Goal: Task Accomplishment & Management: Complete application form

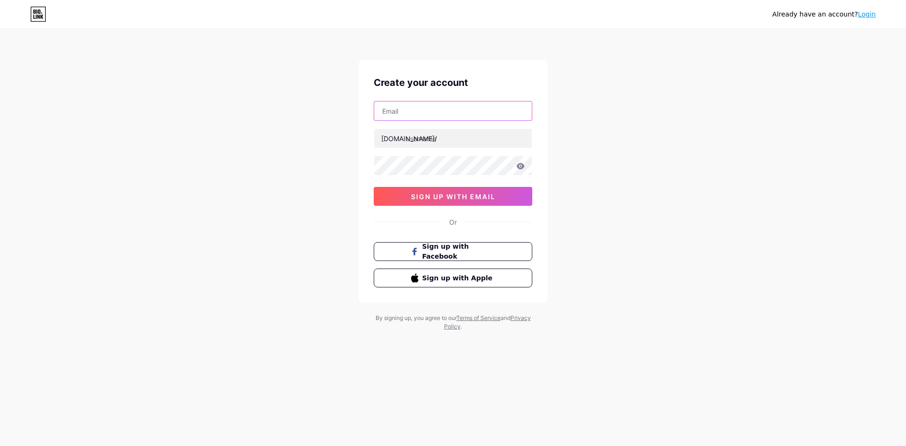
click at [453, 116] on input "text" at bounding box center [453, 111] width 158 height 19
click at [497, 115] on input "text" at bounding box center [453, 111] width 158 height 19
type input "[EMAIL_ADDRESS][DOMAIN_NAME]"
click at [444, 148] on div at bounding box center [453, 138] width 159 height 20
click at [450, 137] on input "text" at bounding box center [453, 138] width 158 height 19
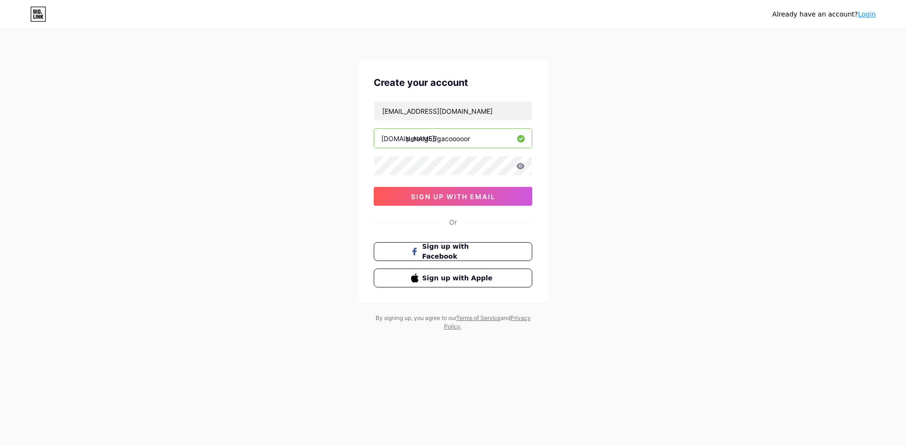
type input "perang55gacooooor"
click at [523, 186] on div "[EMAIL_ADDRESS][DOMAIN_NAME] [DOMAIN_NAME]/ perang55gacooooor 0cAFcWeA6KxrdSHer…" at bounding box center [453, 153] width 159 height 105
click at [516, 167] on div at bounding box center [453, 166] width 159 height 20
click at [522, 163] on icon at bounding box center [520, 166] width 8 height 7
click at [499, 189] on button "sign up with email" at bounding box center [453, 196] width 159 height 19
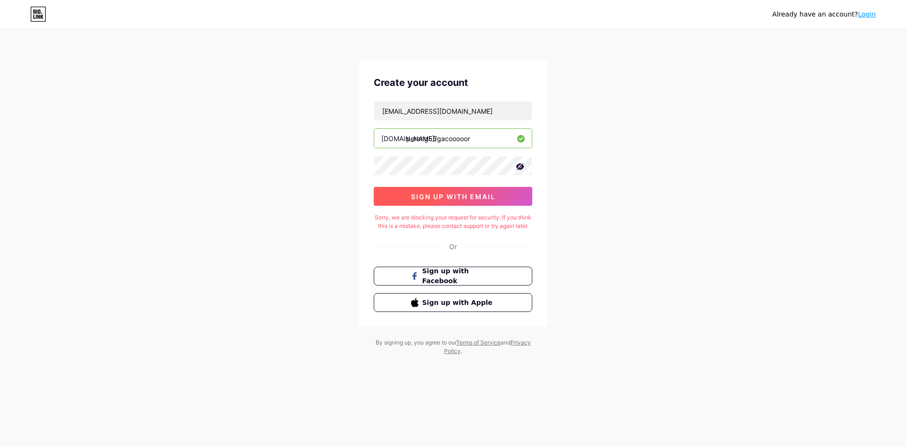
click at [462, 193] on span "sign up with email" at bounding box center [453, 197] width 85 height 8
click at [43, 8] on icon at bounding box center [38, 14] width 16 height 15
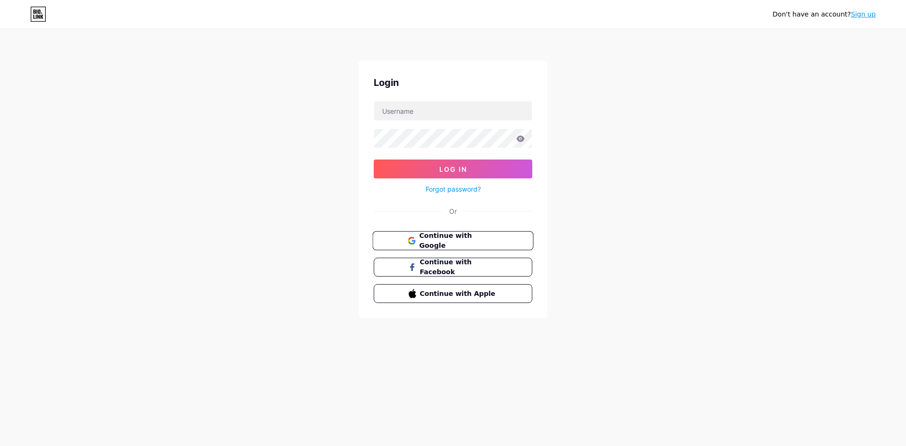
click at [458, 235] on button "Continue with Google" at bounding box center [452, 240] width 161 height 19
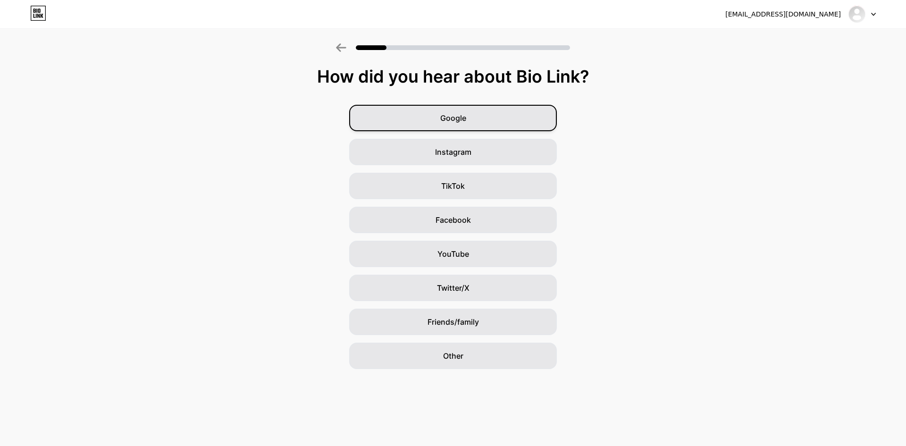
click at [481, 126] on div "Google" at bounding box center [453, 118] width 208 height 26
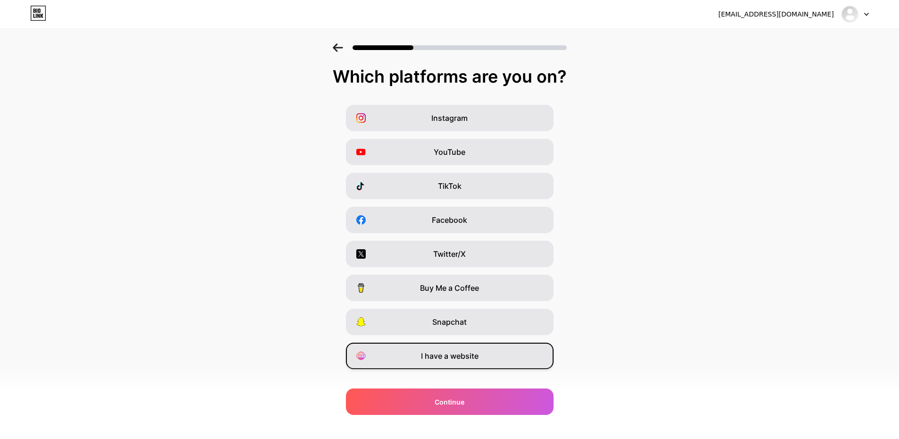
click at [514, 356] on div "I have a website" at bounding box center [450, 356] width 208 height 26
click at [483, 384] on div "Which platforms are you on? Instagram YouTube TikTok Facebook Twitter/X Buy Me …" at bounding box center [449, 241] width 899 height 349
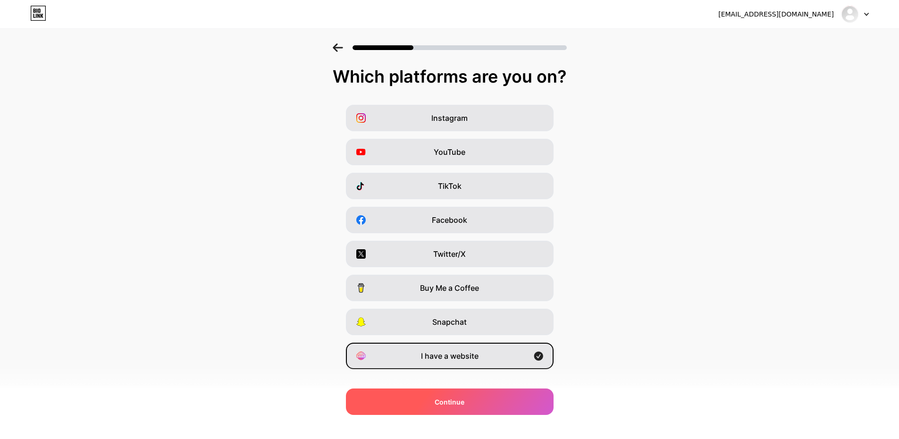
click at [477, 394] on div "Continue" at bounding box center [450, 402] width 208 height 26
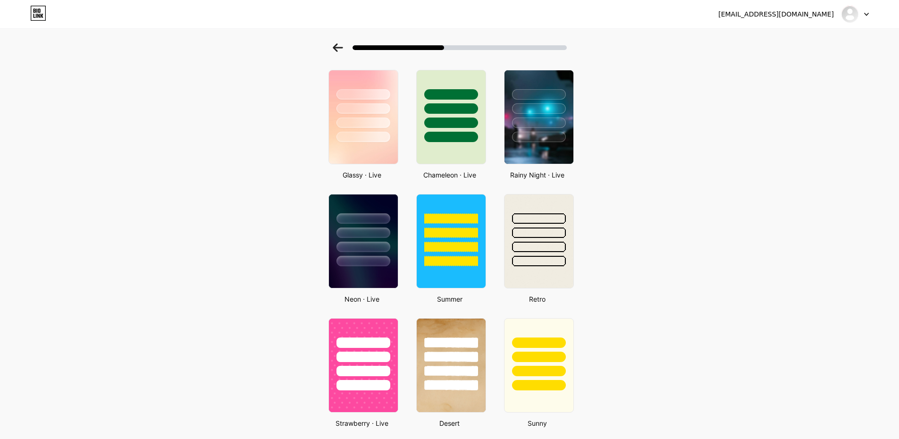
scroll to position [213, 0]
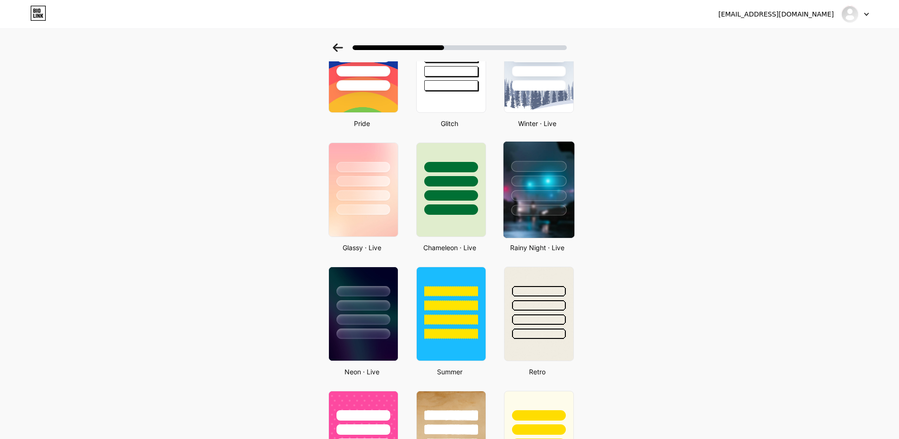
click at [566, 216] on img at bounding box center [538, 190] width 71 height 96
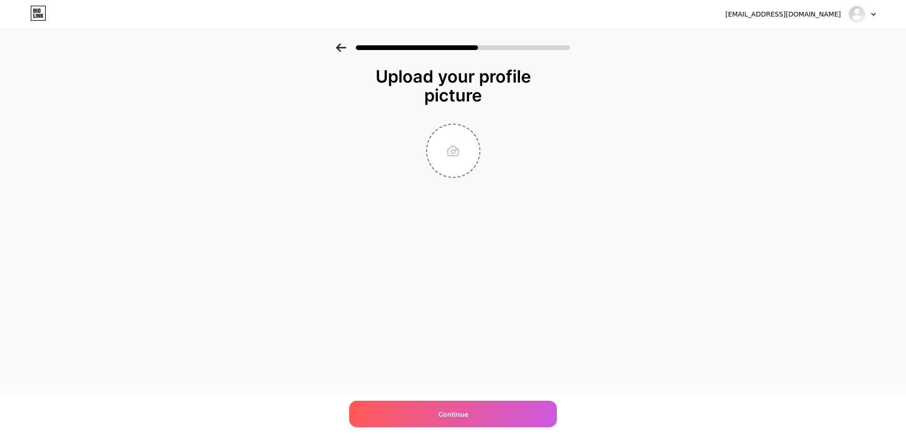
click at [454, 118] on div "Upload your profile picture Continue" at bounding box center [453, 122] width 189 height 111
click at [462, 140] on input "file" at bounding box center [453, 151] width 52 height 52
type input "C:\fakepath\background-perang55-baru-banget.webp"
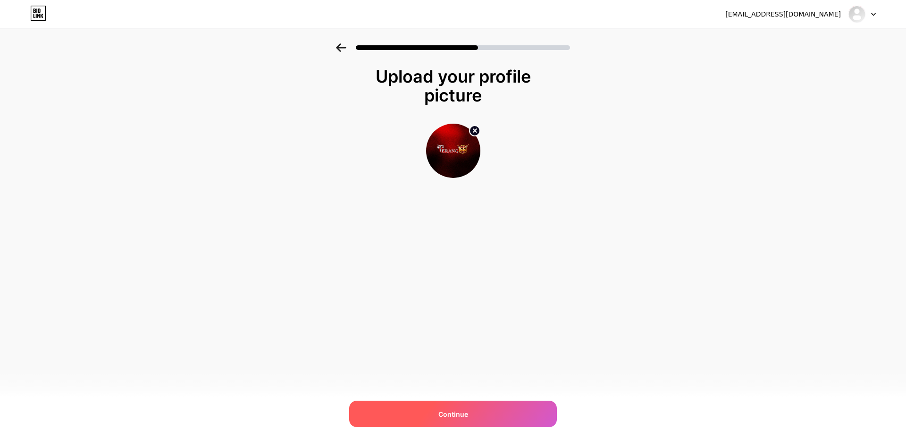
click at [474, 405] on div "Continue" at bounding box center [453, 414] width 208 height 26
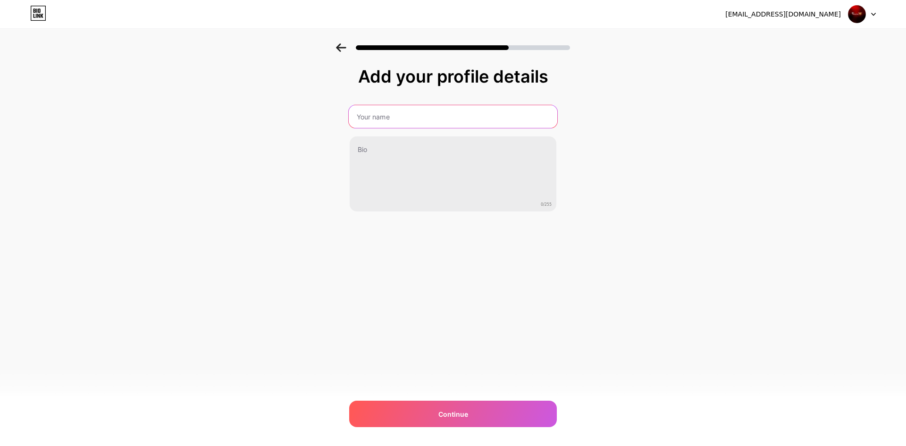
drag, startPoint x: 445, startPoint y: 112, endPoint x: 443, endPoint y: 105, distance: 7.2
click at [443, 106] on input "text" at bounding box center [453, 116] width 209 height 23
type input "Oe"
type input "Perang55 Situs Login"
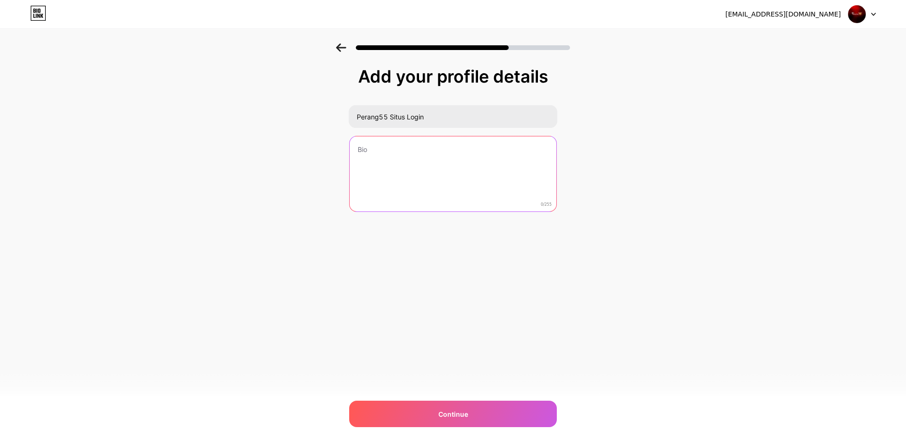
click at [475, 161] on textarea at bounding box center [453, 174] width 207 height 76
type textarea "Aman"
click at [512, 152] on textarea "AMAN & TERPERCAYA" at bounding box center [453, 174] width 207 height 76
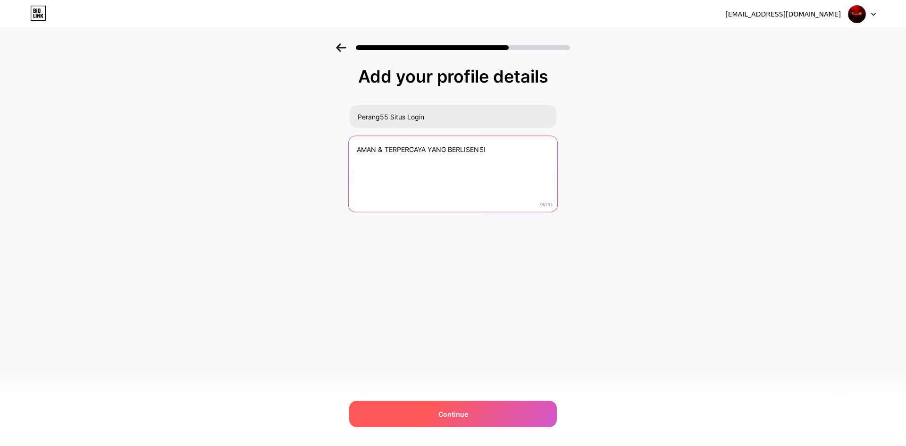
type textarea "AMAN & TERPERCAYA YANG BERLISENSI"
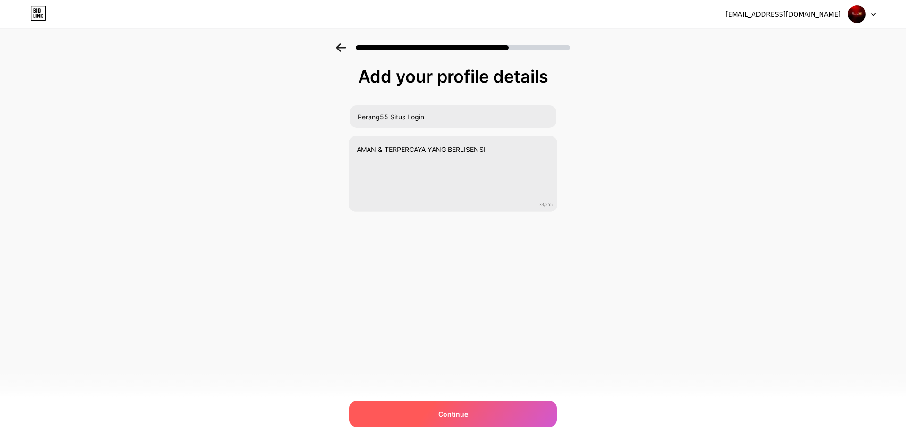
click at [506, 416] on div "Continue" at bounding box center [453, 414] width 208 height 26
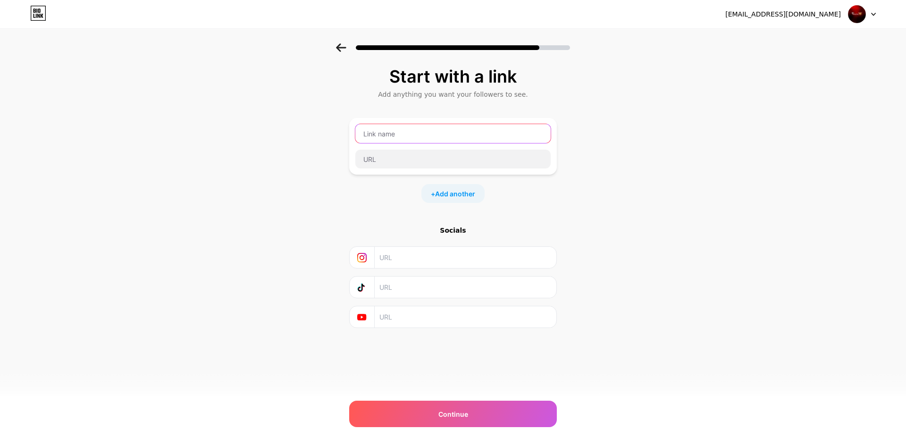
click at [430, 132] on input "text" at bounding box center [453, 133] width 195 height 19
type input "PERANG5"
type input "perang55gacoooooor"
click at [461, 138] on input "perang55gacoooooor" at bounding box center [453, 133] width 195 height 19
click at [491, 154] on input "text" at bounding box center [453, 159] width 195 height 19
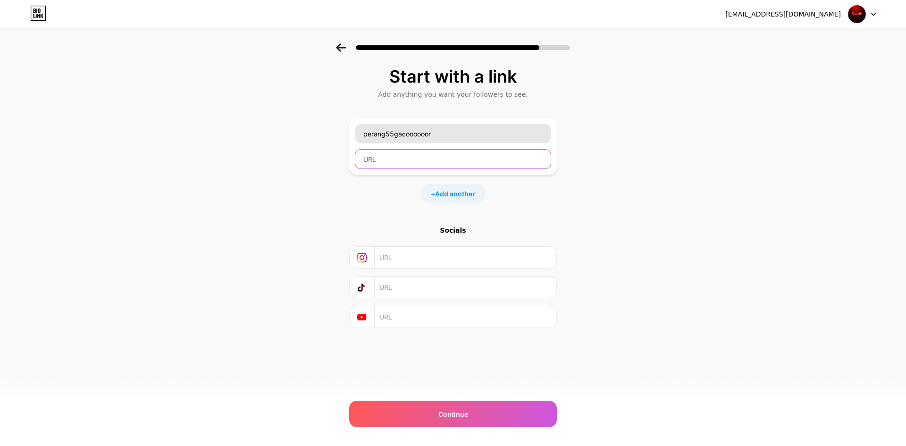
paste input "[URL][DOMAIN_NAME]"
type input "https://t.ly/Reffseoperang55"
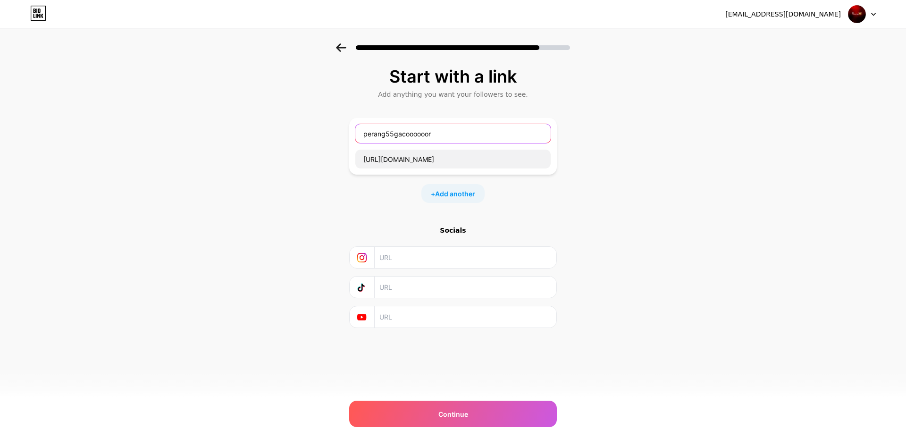
click at [489, 134] on input "perang55gacoooooor" at bounding box center [453, 133] width 195 height 19
type input "Login Perang55"
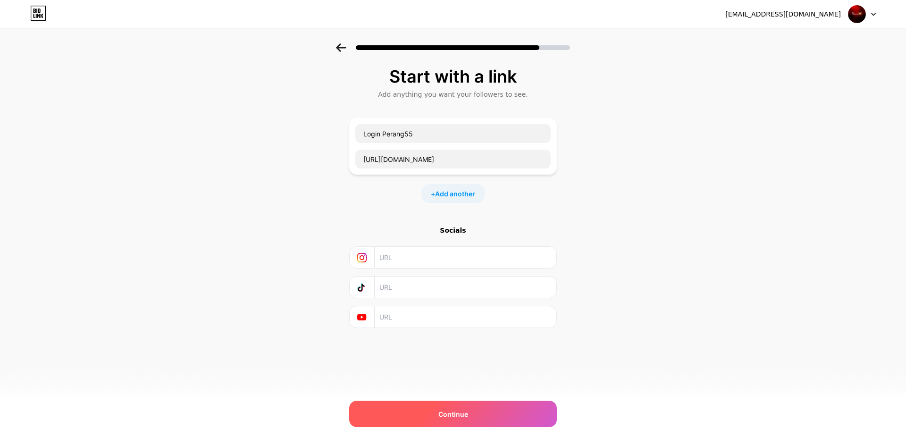
click at [469, 406] on div "Continue" at bounding box center [453, 414] width 208 height 26
click at [478, 414] on div "Continue" at bounding box center [453, 414] width 208 height 26
click at [497, 416] on div "Continue" at bounding box center [453, 414] width 208 height 26
click at [491, 407] on div "Continue" at bounding box center [453, 414] width 208 height 26
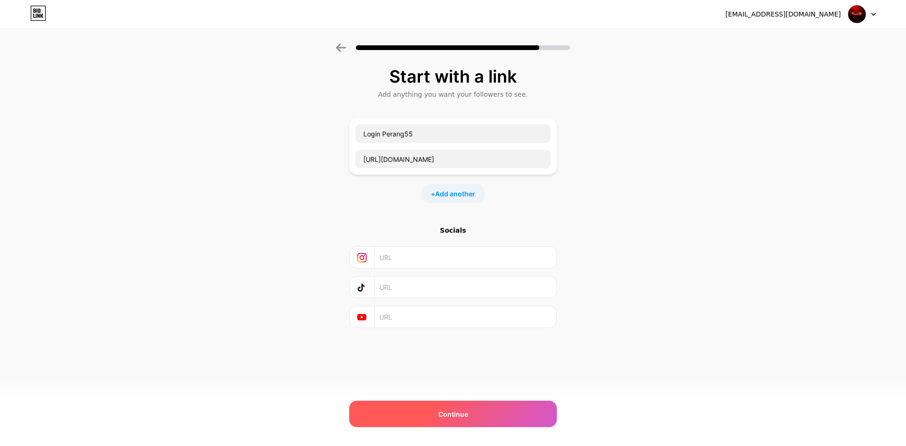
click at [491, 407] on div "Continue" at bounding box center [453, 414] width 208 height 26
click at [449, 194] on span "Add another" at bounding box center [455, 194] width 40 height 10
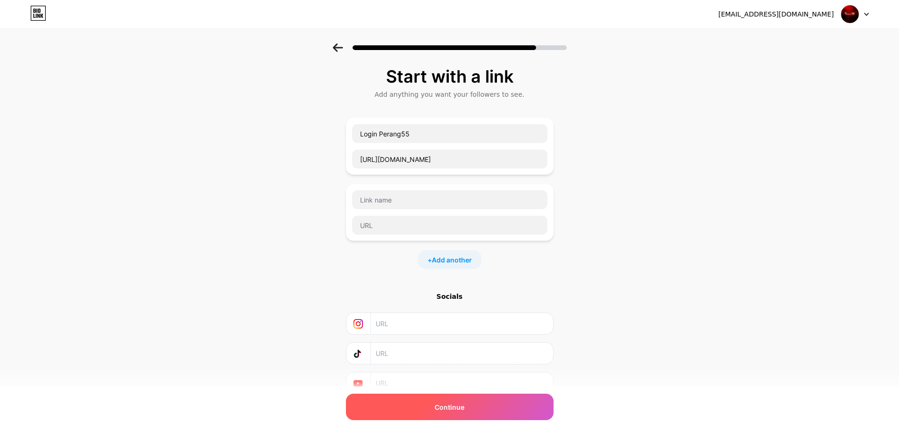
click at [471, 412] on div "Continue" at bounding box center [450, 407] width 208 height 26
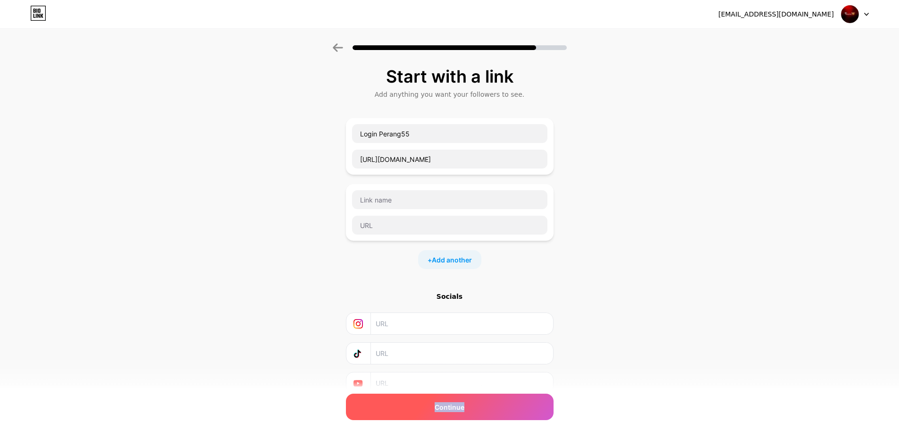
click at [471, 412] on div "Continue" at bounding box center [450, 407] width 208 height 26
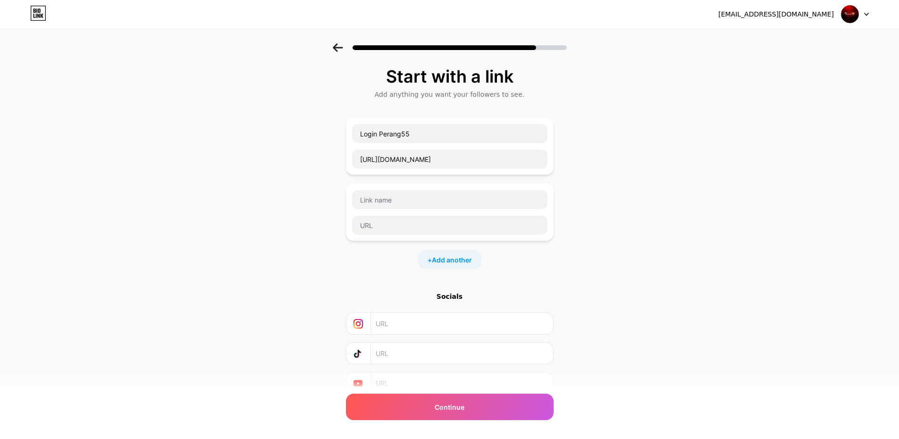
click at [721, 306] on div "Start with a link Add anything you want your followers to see. Login Perang55 h…" at bounding box center [449, 242] width 899 height 398
click at [537, 398] on div "Continue" at bounding box center [450, 407] width 208 height 26
click at [470, 423] on div "Start with a link Add anything you want your followers to see. Login Perang55 h…" at bounding box center [450, 254] width 208 height 374
click at [470, 414] on div "Continue" at bounding box center [450, 407] width 208 height 26
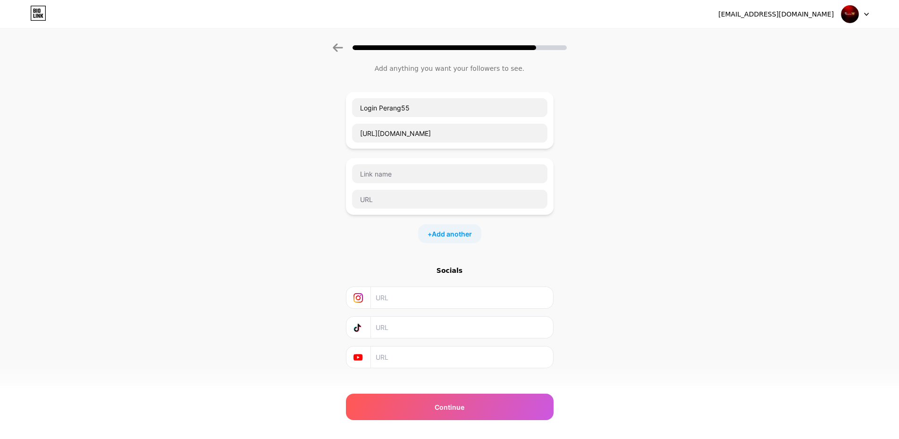
scroll to position [40, 0]
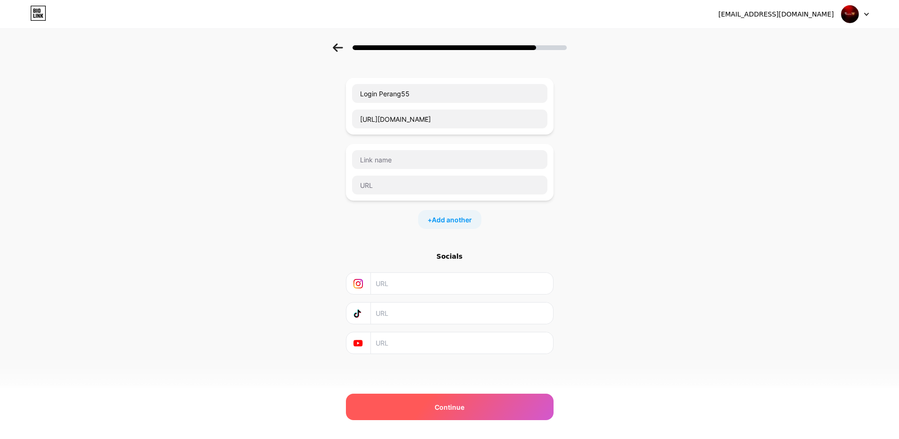
click at [460, 411] on span "Continue" at bounding box center [450, 407] width 30 height 10
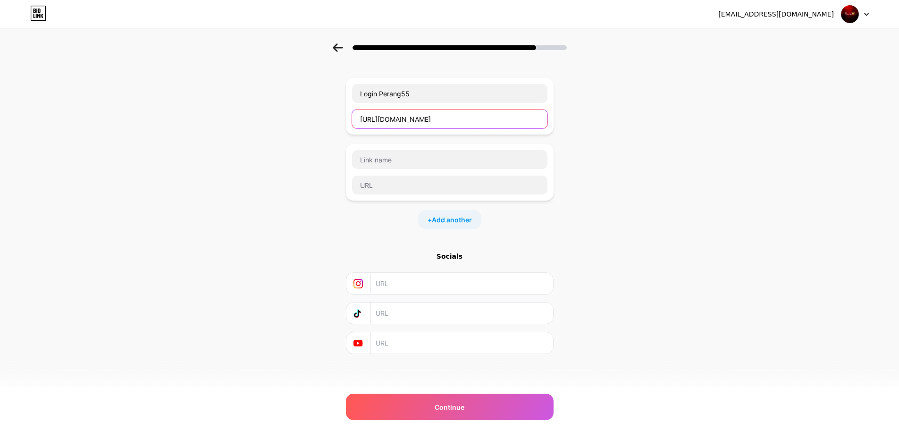
click at [469, 118] on input "https://t.ly/Reffseoperang55" at bounding box center [449, 119] width 195 height 19
click at [529, 172] on div at bounding box center [450, 172] width 196 height 45
click at [542, 154] on input "text" at bounding box center [449, 159] width 195 height 19
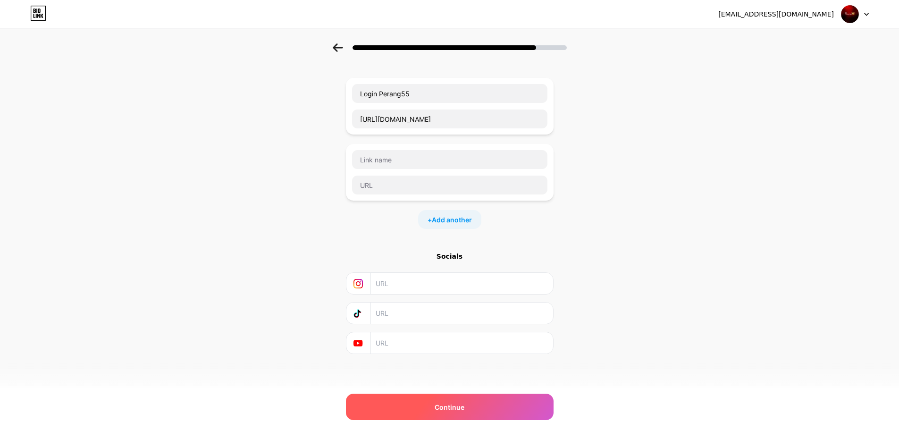
click at [476, 402] on div "Continue" at bounding box center [450, 407] width 208 height 26
click at [643, 200] on div "Start with a link Add anything you want your followers to see. Login Perang55 h…" at bounding box center [449, 202] width 899 height 398
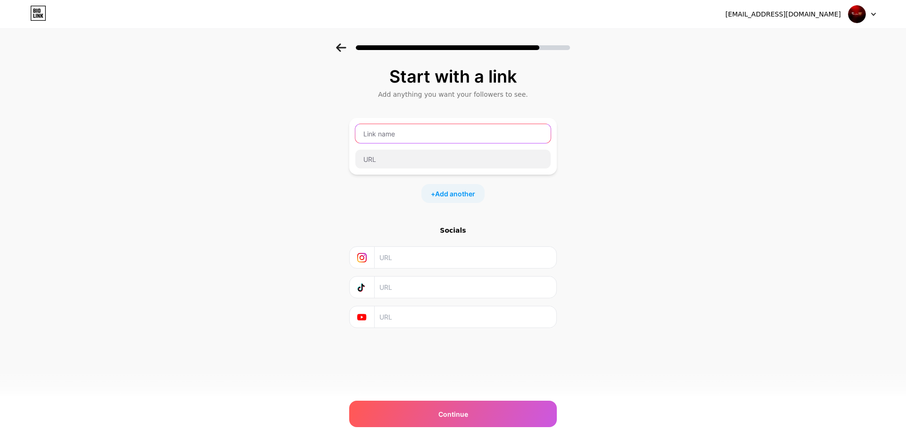
click at [431, 134] on input "text" at bounding box center [453, 133] width 195 height 19
click at [451, 163] on input "text" at bounding box center [453, 159] width 195 height 19
paste input "[URL][DOMAIN_NAME]"
type input "[URL][DOMAIN_NAME]"
click at [475, 147] on div "[URL][DOMAIN_NAME]" at bounding box center [453, 146] width 196 height 45
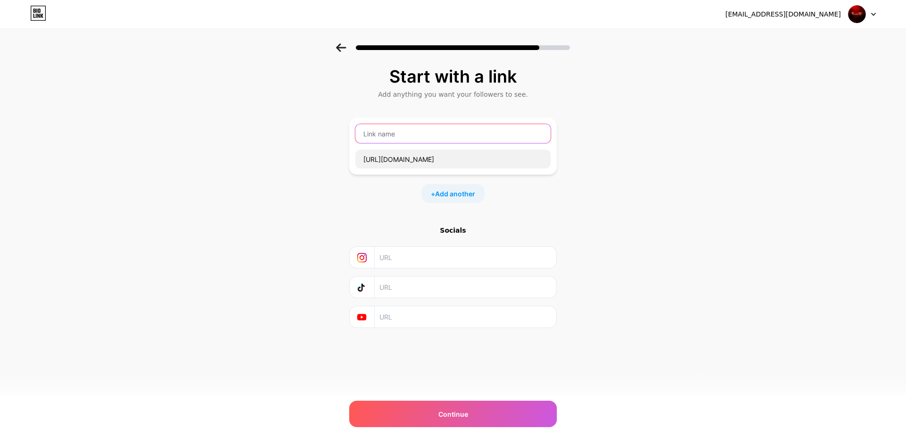
click at [480, 143] on input "text" at bounding box center [453, 133] width 195 height 19
type input "Login Perang55"
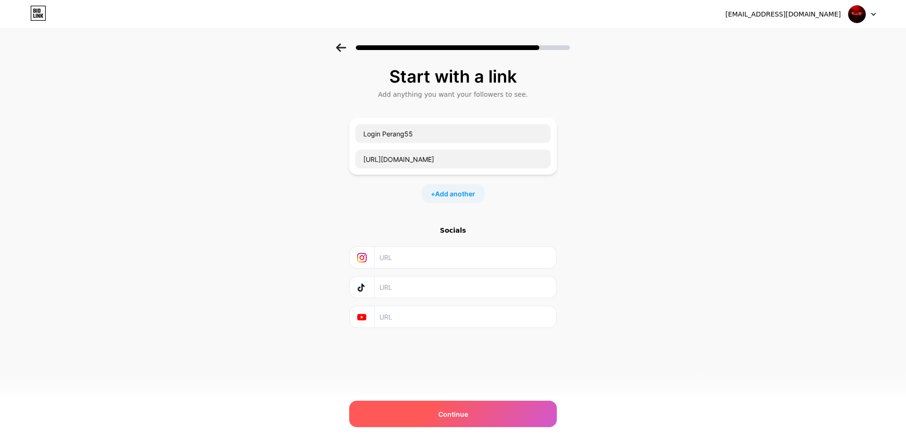
click at [413, 411] on div "Continue" at bounding box center [453, 414] width 208 height 26
click at [412, 399] on div "putrimarsyaayudia@gmail.com Logout Link Copied Start with a link Add anything y…" at bounding box center [453, 223] width 906 height 446
drag, startPoint x: 414, startPoint y: 404, endPoint x: 417, endPoint y: 410, distance: 6.8
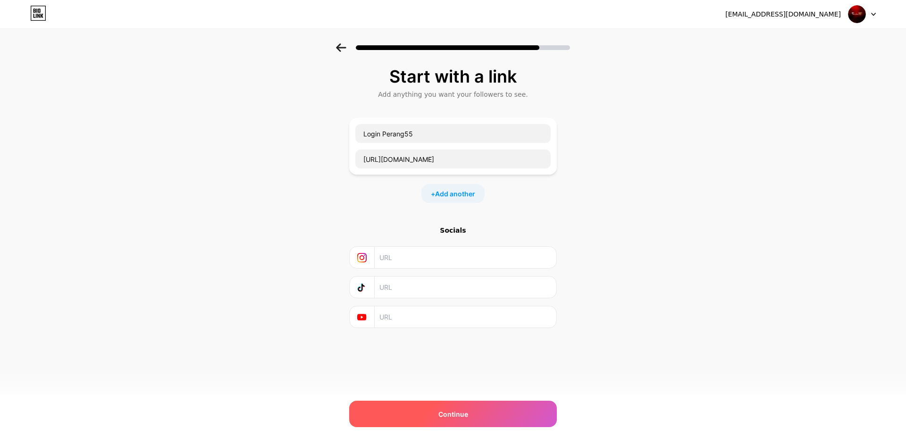
click at [415, 408] on div "Continue" at bounding box center [453, 414] width 208 height 26
click at [419, 410] on div "Continue" at bounding box center [453, 414] width 208 height 26
click at [490, 399] on div "putrimarsyaayudia@gmail.com Logout Link Copied Start with a link Add anything y…" at bounding box center [453, 223] width 906 height 446
click at [463, 413] on span "Continue" at bounding box center [454, 414] width 30 height 10
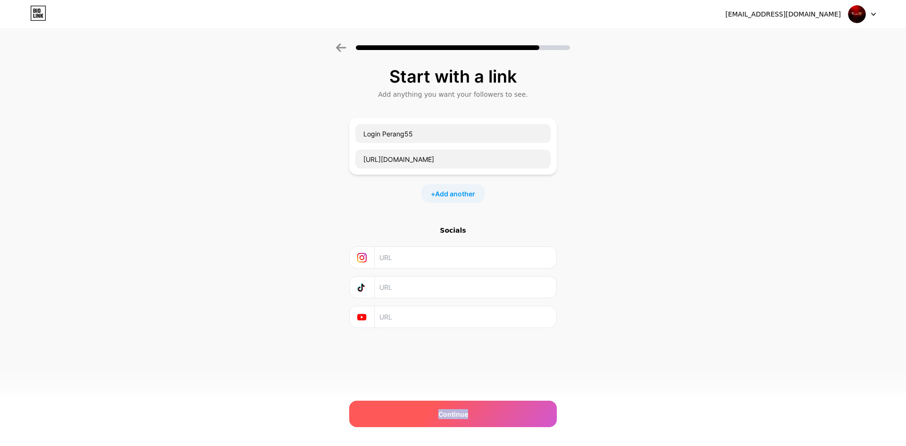
click at [463, 413] on span "Continue" at bounding box center [454, 414] width 30 height 10
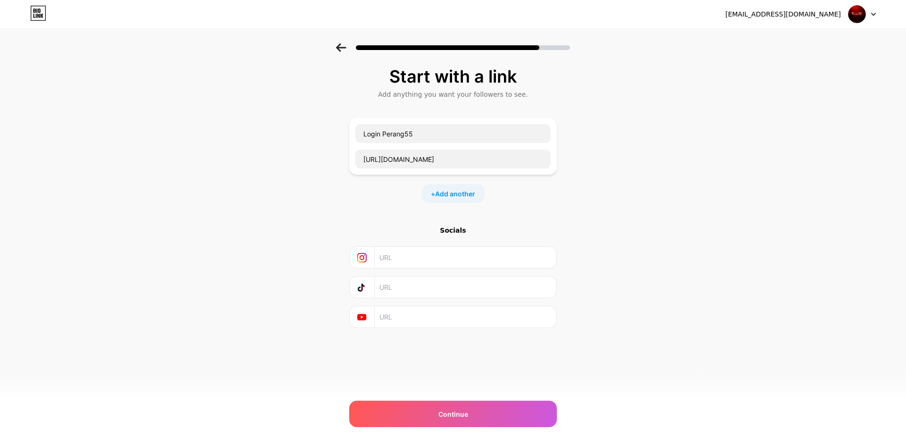
drag, startPoint x: 533, startPoint y: 390, endPoint x: 535, endPoint y: 431, distance: 40.2
click at [533, 391] on div "putrimarsyaayudia@gmail.com Logout Link Copied Start with a link Add anything y…" at bounding box center [453, 223] width 906 height 446
click at [535, 431] on div "putrimarsyaayudia@gmail.com Logout Link Copied Start with a link Add anything y…" at bounding box center [453, 223] width 906 height 446
click at [539, 423] on div "Continue" at bounding box center [453, 414] width 208 height 26
click at [539, 422] on div "Continue" at bounding box center [453, 414] width 208 height 26
